Goal: Find specific page/section: Find specific page/section

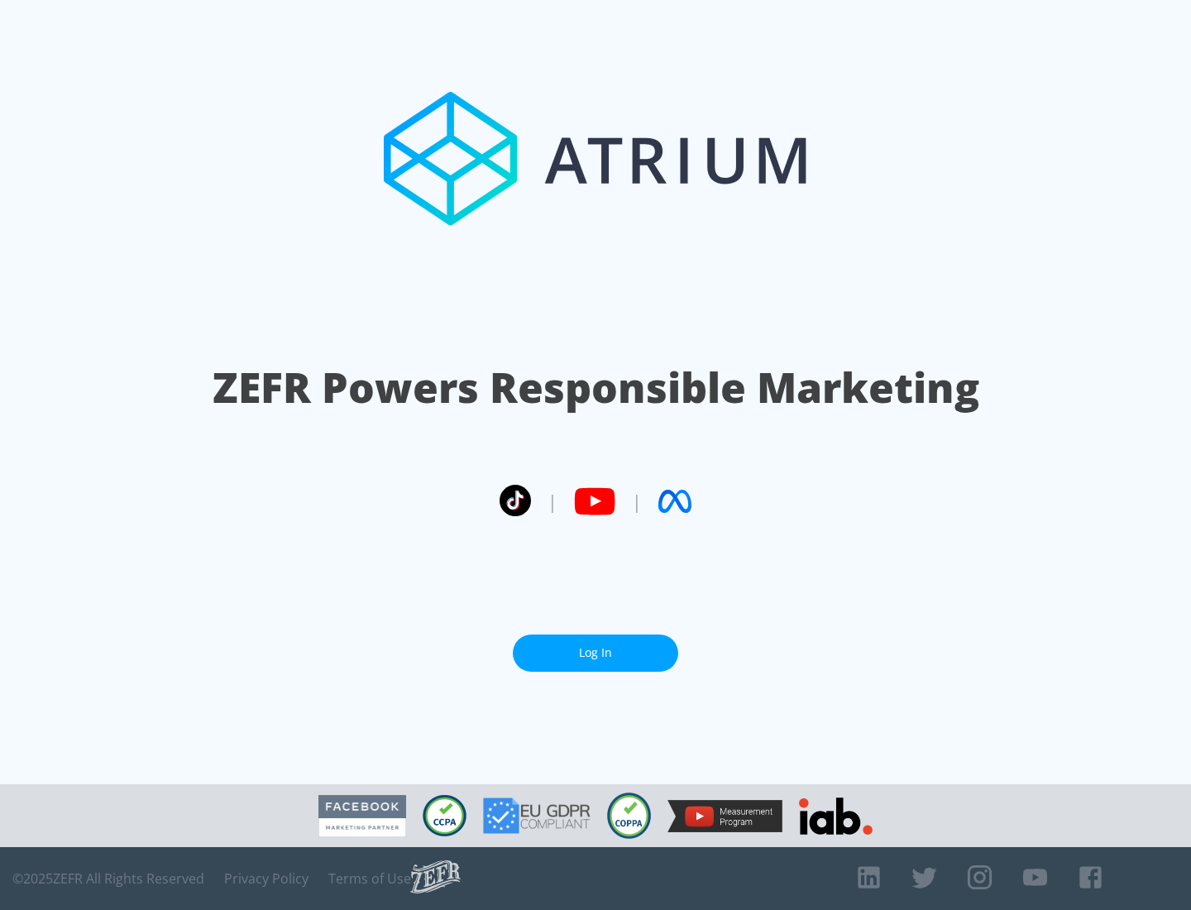
click at [595, 653] on link "Log In" at bounding box center [595, 652] width 165 height 37
